Goal: Check status: Check status

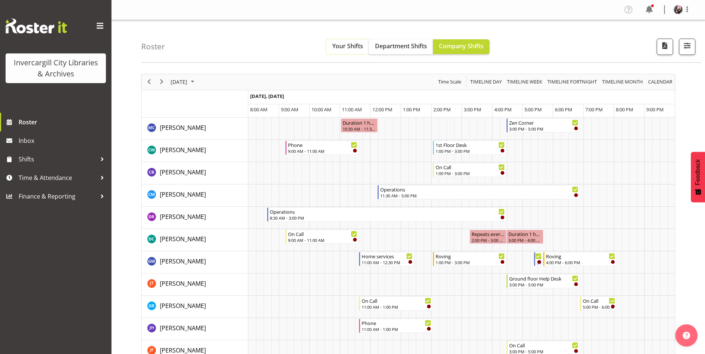
click at [335, 45] on span "Your Shifts" at bounding box center [347, 46] width 31 height 8
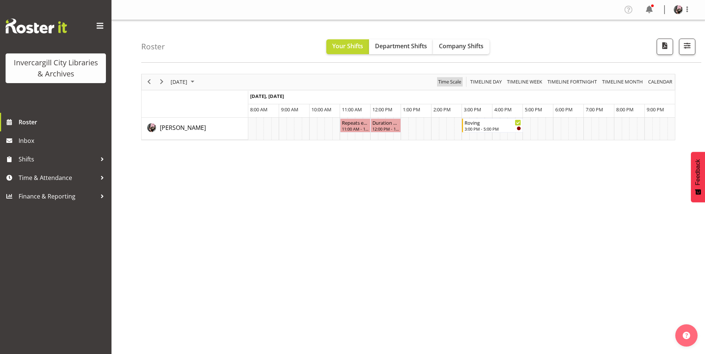
click at [455, 85] on span "Time Scale" at bounding box center [449, 81] width 25 height 9
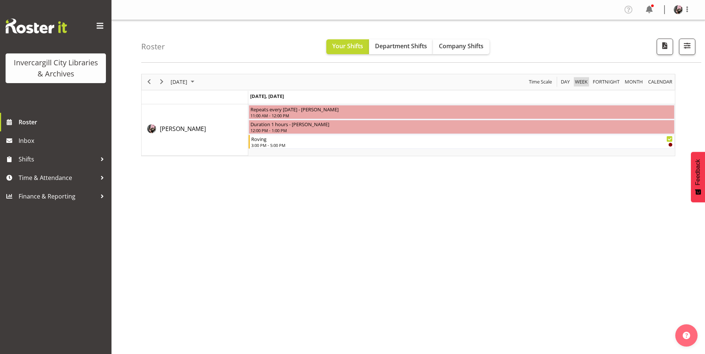
click at [585, 78] on span "Week" at bounding box center [581, 81] width 14 height 9
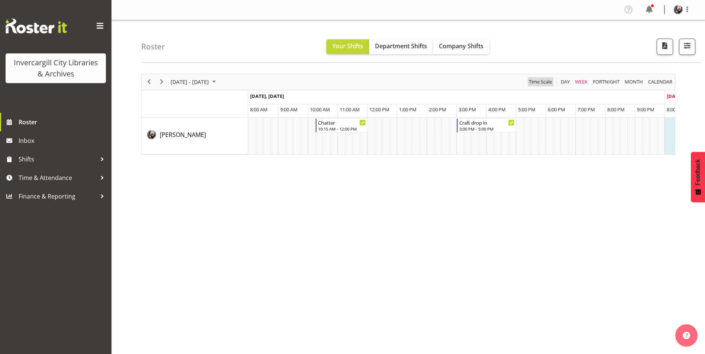
click at [537, 81] on span "Time Scale" at bounding box center [540, 81] width 25 height 9
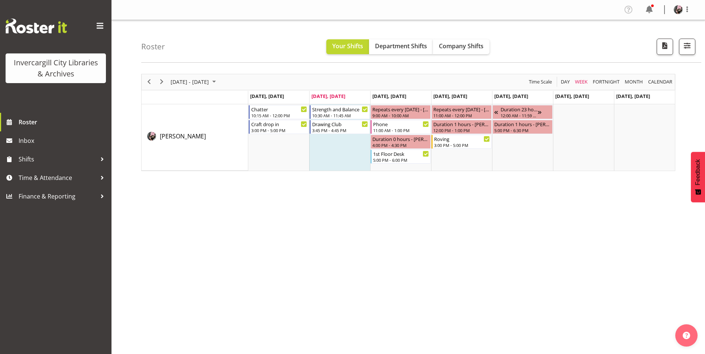
click at [337, 221] on div "[DATE] - [DATE] [DATE] Day Week Fortnight Month calendar Month Agenda Time Scal…" at bounding box center [423, 216] width 564 height 297
click at [305, 188] on div "[DATE] - [DATE] [DATE] Day Week Fortnight Month calendar Month Agenda Time Scal…" at bounding box center [423, 216] width 564 height 297
click at [337, 234] on div "[DATE] - [DATE] [DATE] Day Week Fortnight Month calendar Month Agenda Time Scal…" at bounding box center [423, 216] width 564 height 297
click at [386, 197] on div "[DATE] - [DATE] [DATE] Day Week Fortnight Month calendar Month Agenda Time Scal…" at bounding box center [423, 216] width 564 height 297
click at [462, 223] on div "[DATE] - [DATE] [DATE] Day Week Fortnight Month calendar Month Agenda Time Scal…" at bounding box center [423, 216] width 564 height 297
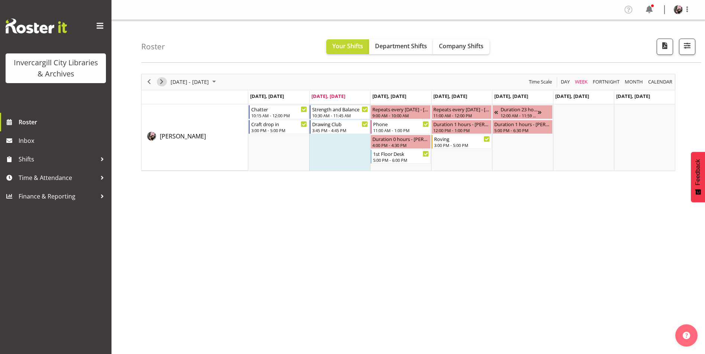
click at [158, 83] on span "Next" at bounding box center [161, 81] width 9 height 9
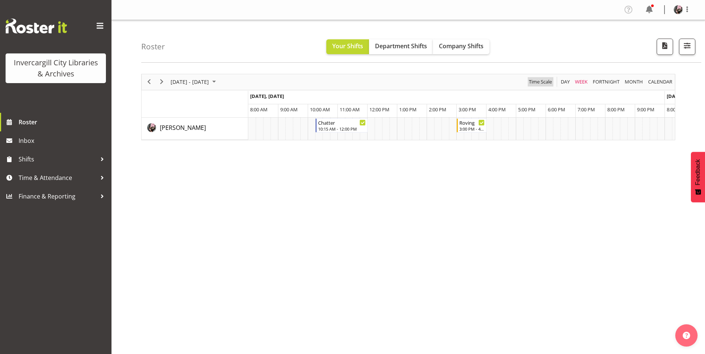
click at [550, 82] on span "Time Scale" at bounding box center [540, 81] width 25 height 9
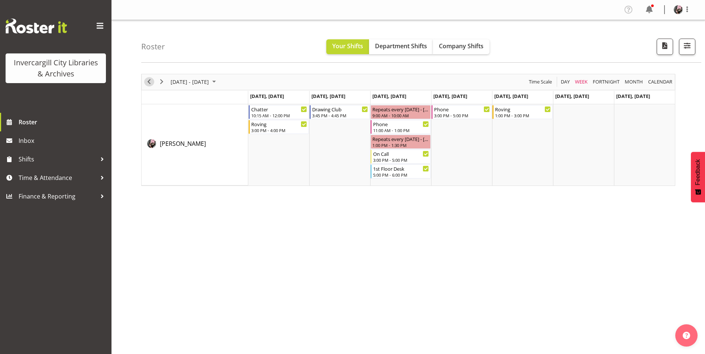
click at [150, 83] on span "Previous" at bounding box center [149, 81] width 9 height 9
